Goal: Task Accomplishment & Management: Complete application form

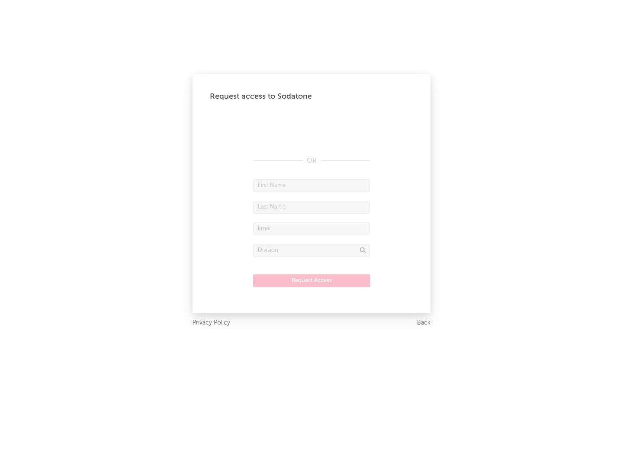
click at [311, 185] on input "text" at bounding box center [311, 185] width 117 height 13
type input "[PERSON_NAME]"
click at [311, 207] on input "text" at bounding box center [311, 207] width 117 height 13
type input "[PERSON_NAME]"
click at [311, 228] on input "text" at bounding box center [311, 228] width 117 height 13
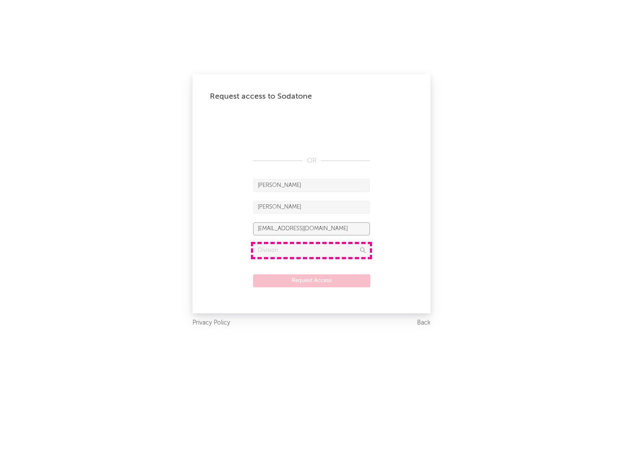
type input "[EMAIL_ADDRESS][DOMAIN_NAME]"
click at [311, 250] on input "text" at bounding box center [311, 250] width 117 height 13
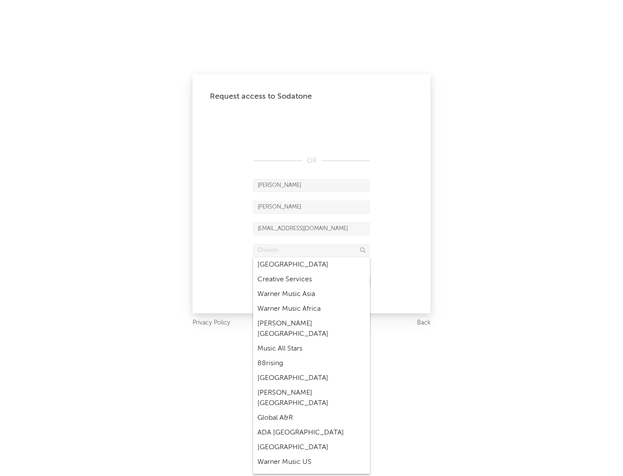
click at [311, 341] on div "Music All Stars" at bounding box center [311, 348] width 117 height 15
type input "Music All Stars"
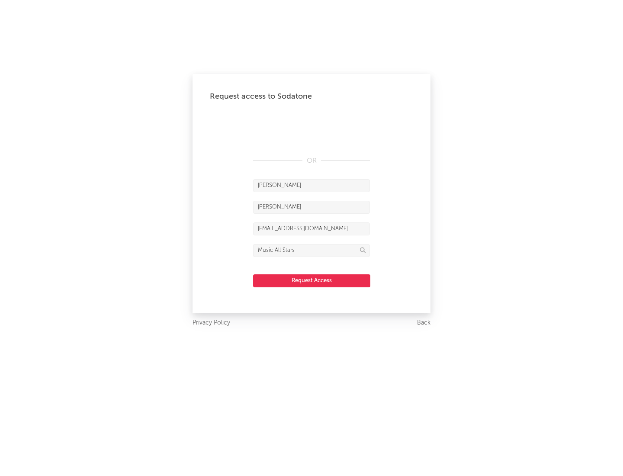
click at [311, 280] on button "Request Access" at bounding box center [311, 280] width 117 height 13
